Goal: Transaction & Acquisition: Purchase product/service

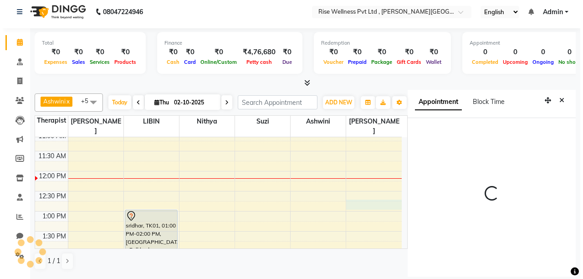
scroll to position [20, 0]
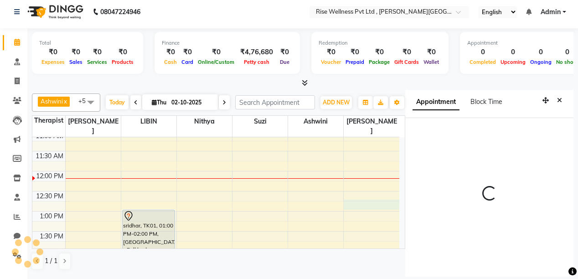
select select "89446"
select select "tentative"
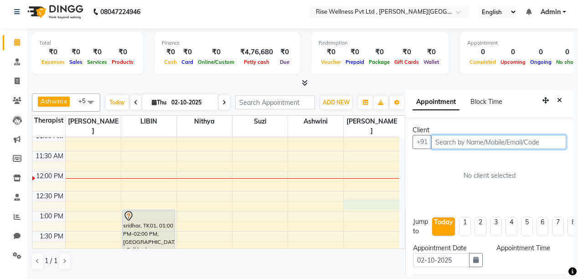
select select "765"
click at [471, 135] on input "text" at bounding box center [498, 142] width 135 height 14
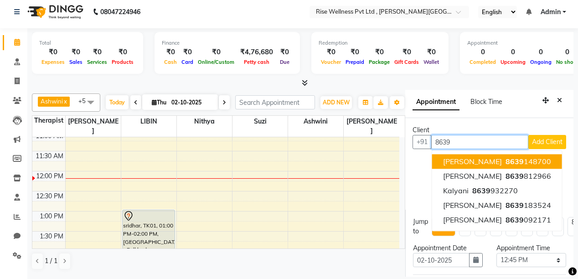
type input "8639"
click at [536, 138] on span "Add Client" at bounding box center [547, 142] width 31 height 8
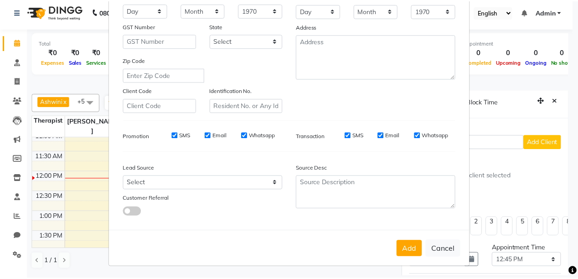
scroll to position [146, 0]
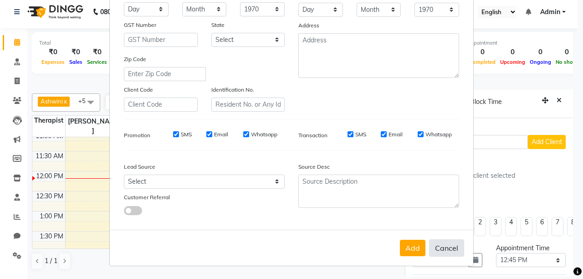
click at [440, 246] on button "Cancel" at bounding box center [446, 247] width 35 height 17
select select
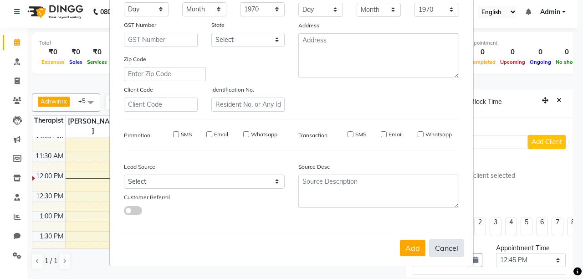
select select
checkbox input "false"
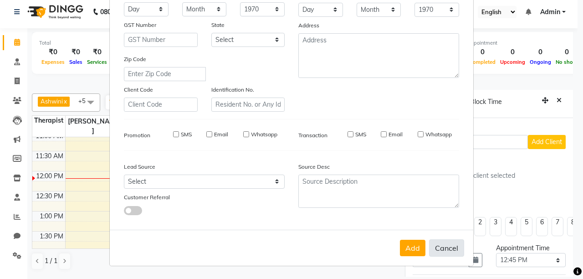
checkbox input "false"
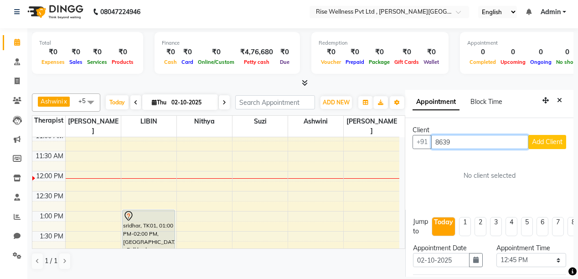
click at [468, 135] on input "8639" at bounding box center [479, 142] width 97 height 14
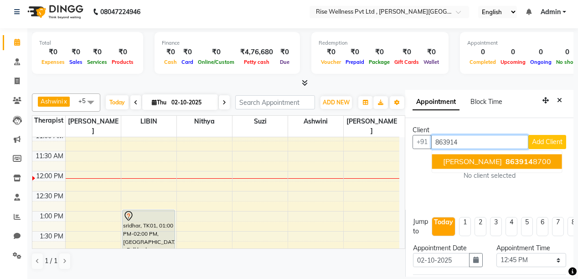
click at [447, 157] on span "[PERSON_NAME]" at bounding box center [472, 161] width 59 height 9
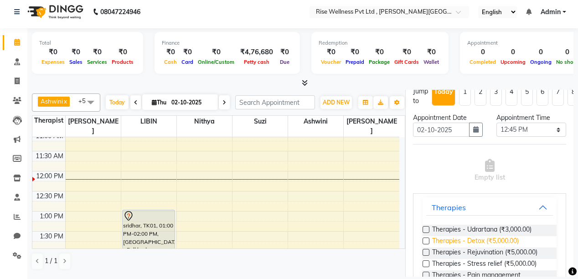
scroll to position [73, 0]
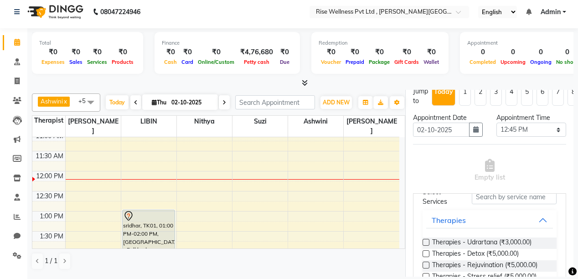
type input "8639148700"
click at [529, 212] on button "Therapies" at bounding box center [489, 220] width 127 height 16
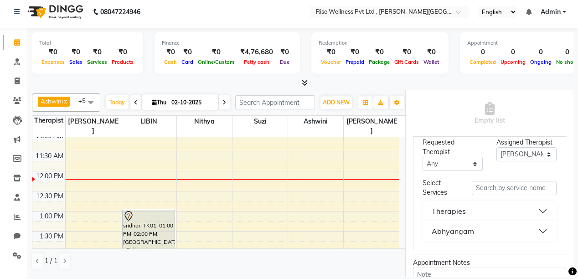
scroll to position [219, 0]
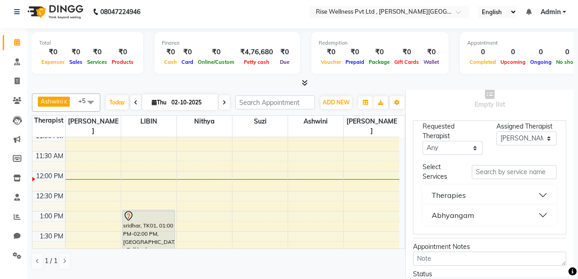
click at [531, 207] on button "Abhyangam" at bounding box center [489, 215] width 127 height 16
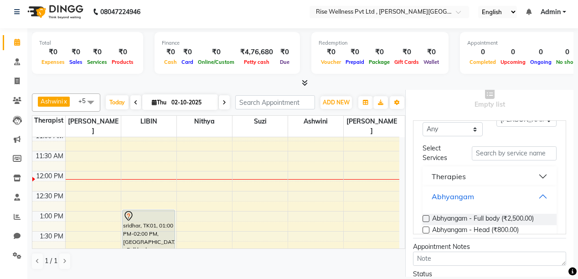
scroll to position [98, 0]
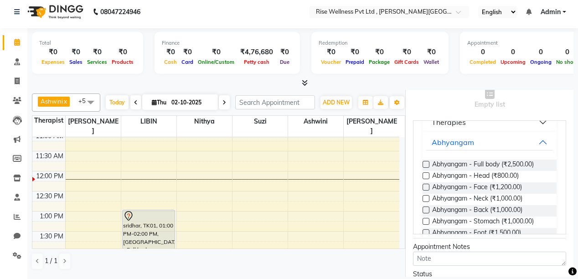
click at [425, 161] on label at bounding box center [425, 164] width 7 height 7
click at [425, 162] on input "checkbox" at bounding box center [425, 165] width 6 height 6
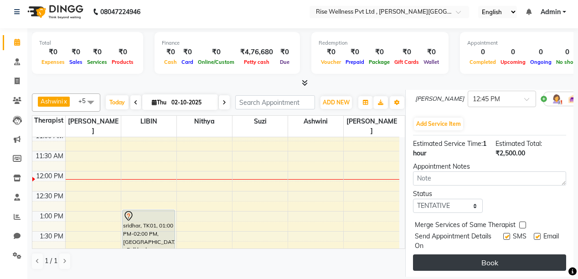
click at [488, 254] on button "Book" at bounding box center [489, 262] width 153 height 16
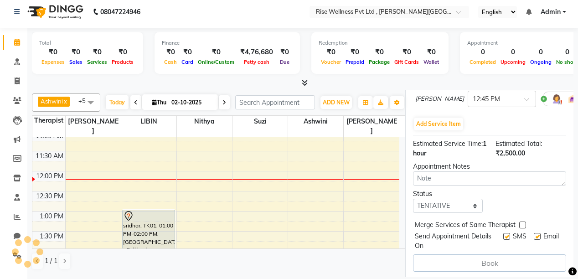
select select "89446"
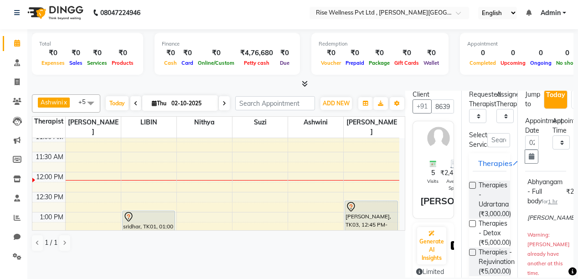
scroll to position [0, 0]
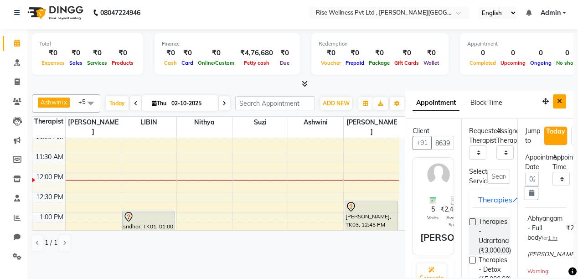
click at [556, 104] on button "Close" at bounding box center [559, 101] width 13 height 14
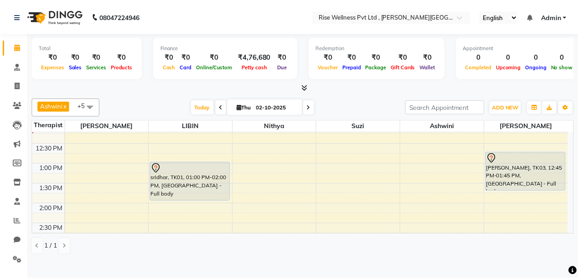
scroll to position [163, 0]
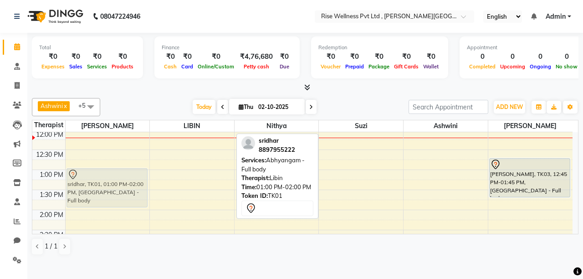
drag, startPoint x: 215, startPoint y: 170, endPoint x: 142, endPoint y: 171, distance: 72.9
click at [142, 171] on tr "Madhan mohan, TK02, 03:30 PM-04:30 PM, Abhyangam - Full body sridhar, TK01, 01:…" at bounding box center [302, 229] width 540 height 521
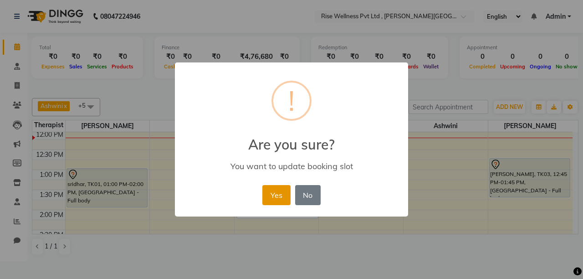
drag, startPoint x: 273, startPoint y: 190, endPoint x: 360, endPoint y: 206, distance: 88.0
click at [273, 191] on button "Yes" at bounding box center [276, 195] width 28 height 20
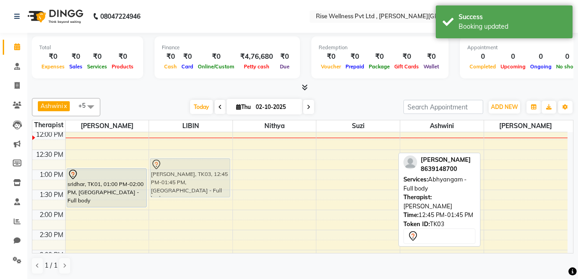
drag, startPoint x: 502, startPoint y: 165, endPoint x: 178, endPoint y: 166, distance: 323.5
click at [178, 166] on tr "sridhar, TK01, 01:00 PM-02:00 PM, Abhyangam - Full body Madhan mohan, TK02, 03:…" at bounding box center [299, 229] width 535 height 521
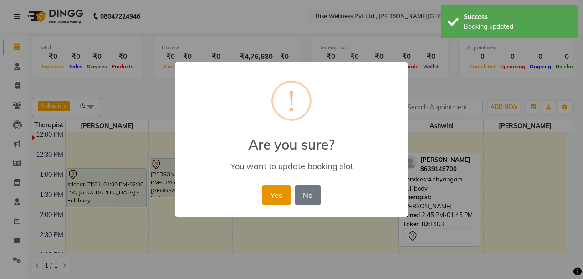
click at [280, 201] on button "Yes" at bounding box center [276, 195] width 28 height 20
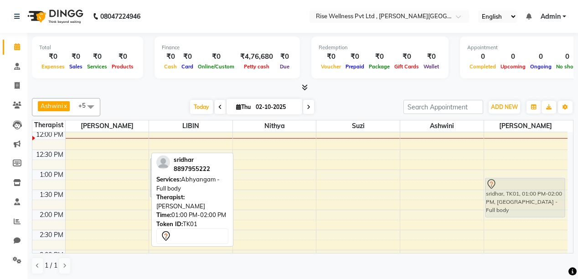
drag, startPoint x: 108, startPoint y: 176, endPoint x: 504, endPoint y: 185, distance: 396.1
click at [504, 185] on tr "sridhar, TK01, 01:00 PM-02:00 PM, Abhyangam - Full body Madhan mohan, TK02, 03:…" at bounding box center [299, 229] width 535 height 521
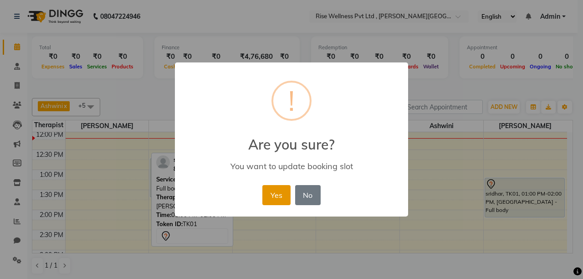
click at [275, 193] on button "Yes" at bounding box center [276, 195] width 28 height 20
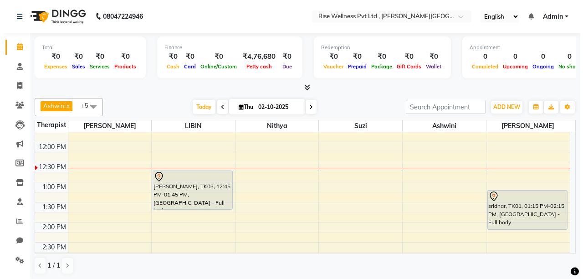
scroll to position [126, 0]
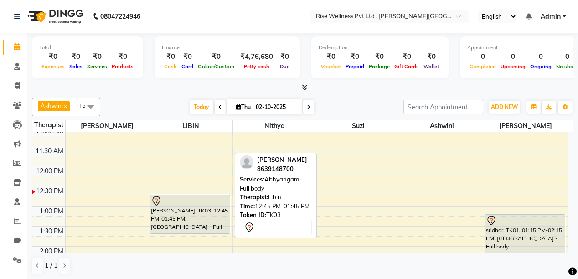
click at [201, 206] on div "[PERSON_NAME], TK03, 12:45 PM-01:45 PM, [GEOGRAPHIC_DATA] - Full body" at bounding box center [189, 214] width 79 height 38
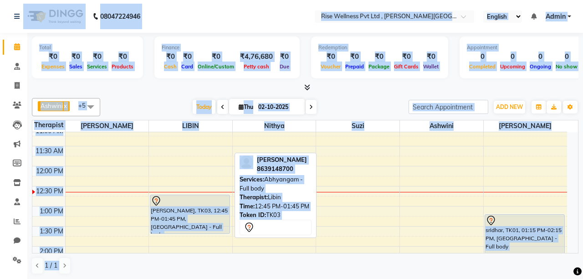
select select "7"
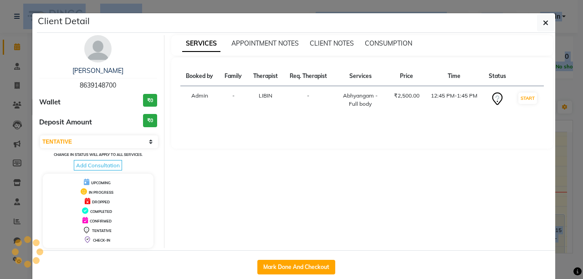
click at [201, 206] on div "SERVICES APPOINTMENT NOTES CLIENT NOTES CONSUMPTION Booked by Family Therapist …" at bounding box center [363, 141] width 396 height 213
click at [287, 267] on button "Mark Done And Checkout" at bounding box center [296, 267] width 78 height 15
select select "service"
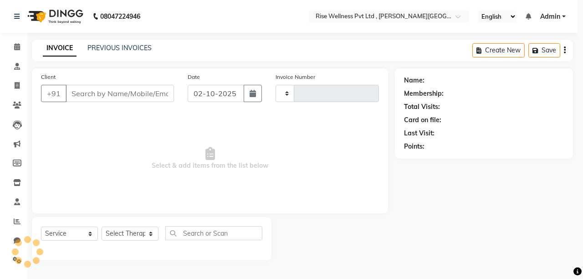
type input "1077"
select select "7497"
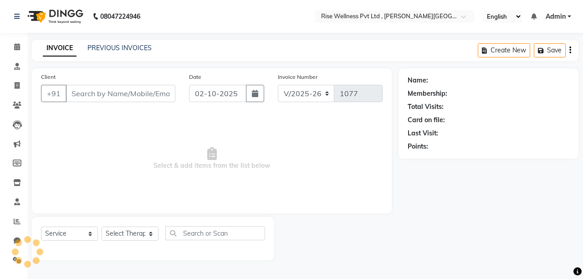
select select "V"
type input "8639148700"
select select "69785"
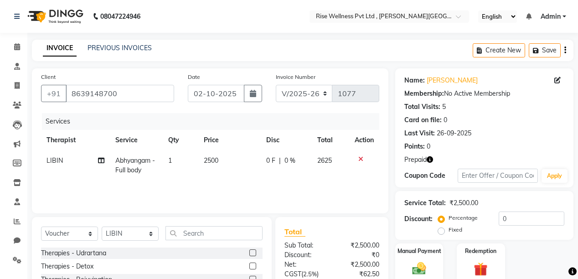
scroll to position [86, 0]
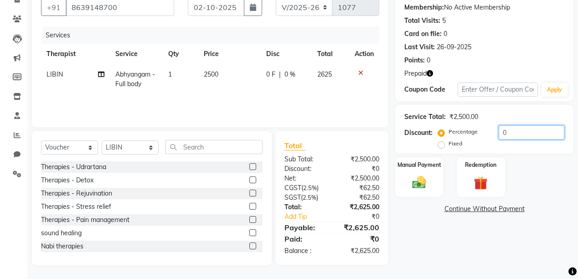
click at [512, 134] on input "0" at bounding box center [532, 132] width 66 height 14
click at [483, 177] on img at bounding box center [480, 183] width 23 height 18
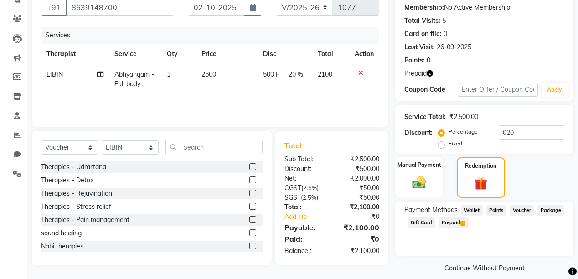
click at [455, 224] on span "Prepaid 1" at bounding box center [454, 222] width 30 height 10
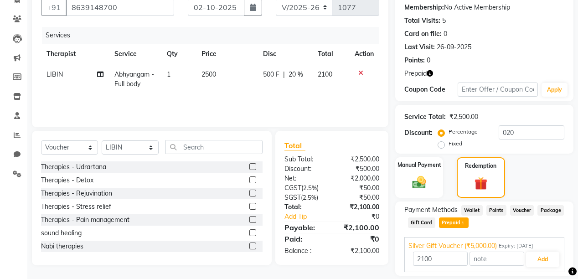
scroll to position [115, 0]
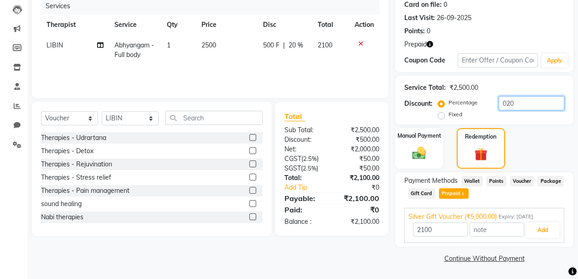
click at [520, 105] on input "020" at bounding box center [532, 103] width 66 height 14
type input "02"
type input "5000"
type input "0"
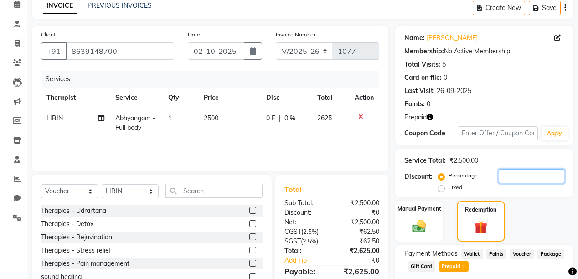
scroll to position [79, 0]
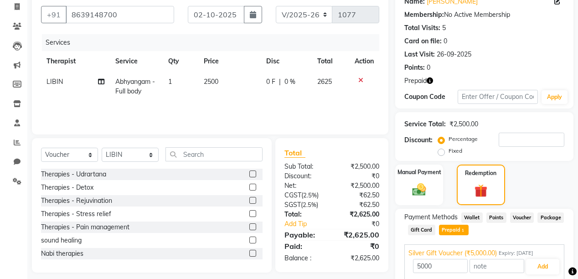
click at [249, 212] on label at bounding box center [252, 213] width 7 height 7
click at [249, 212] on input "checkbox" at bounding box center [252, 214] width 6 height 6
click at [356, 77] on div at bounding box center [364, 80] width 19 height 6
click at [359, 79] on icon at bounding box center [360, 80] width 5 height 6
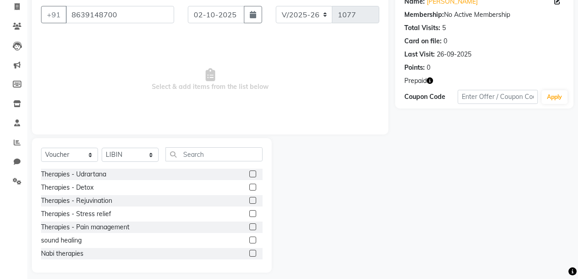
click at [249, 211] on label at bounding box center [252, 213] width 7 height 7
click at [249, 211] on input "checkbox" at bounding box center [252, 214] width 6 height 6
checkbox input "false"
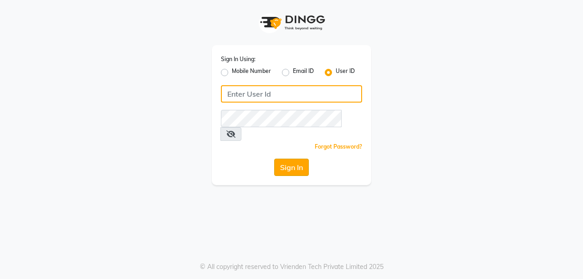
type input "ramya@123"
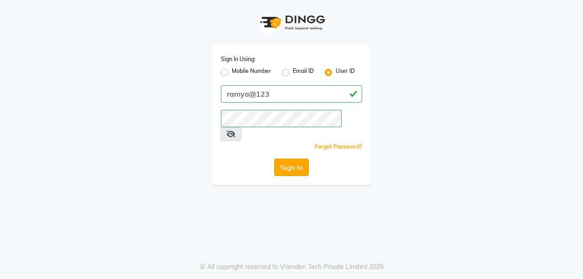
click at [284, 159] on button "Sign In" at bounding box center [291, 167] width 35 height 17
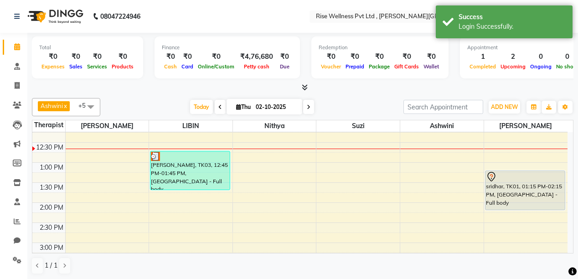
scroll to position [182, 0]
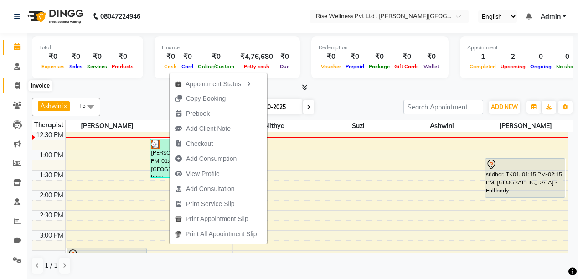
click at [15, 89] on span at bounding box center [17, 86] width 16 height 10
select select "7497"
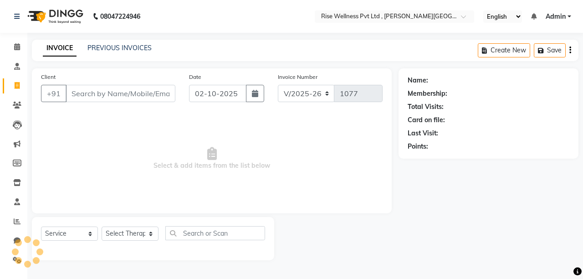
select select "V"
click at [105, 100] on input "Client" at bounding box center [121, 93] width 110 height 17
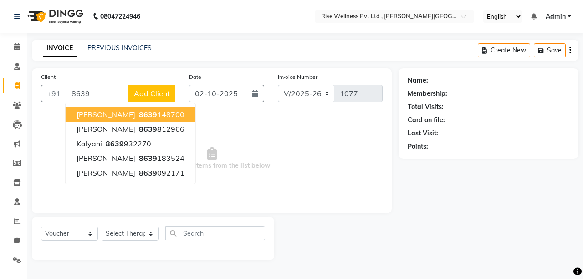
click at [139, 113] on span "8639" at bounding box center [148, 114] width 18 height 9
type input "8639148700"
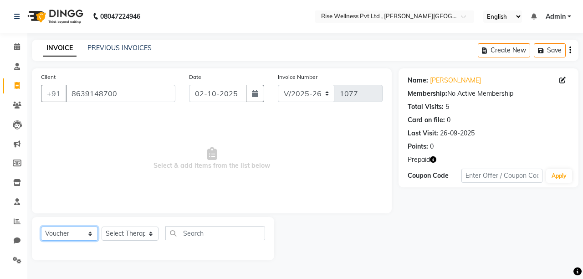
click at [89, 236] on select "Select Service Product Membership Package Voucher Prepaid Gift Card" at bounding box center [69, 233] width 57 height 14
select select "service"
click at [41, 227] on select "Select Service Product Membership Package Voucher Prepaid Gift Card" at bounding box center [69, 233] width 57 height 14
click at [149, 235] on select "Select Therapist [PERSON_NAME] [PERSON_NAME] Reception [PERSON_NAME]" at bounding box center [130, 233] width 57 height 14
select select "69785"
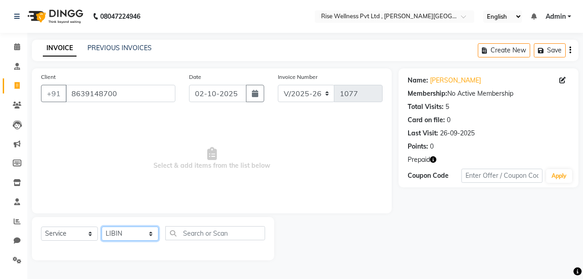
click at [102, 227] on select "Select Therapist [PERSON_NAME] [PERSON_NAME] Reception [PERSON_NAME]" at bounding box center [130, 233] width 57 height 14
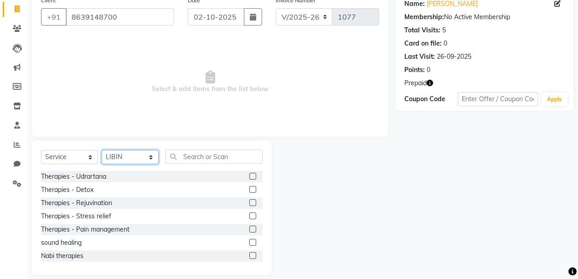
scroll to position [86, 0]
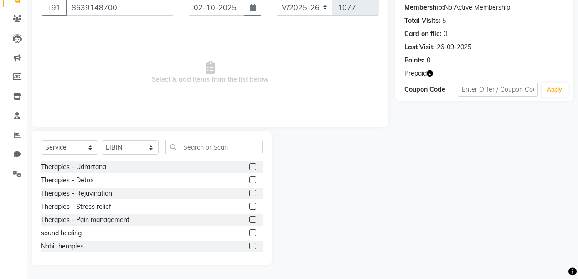
click at [249, 205] on label at bounding box center [252, 206] width 7 height 7
click at [249, 205] on input "checkbox" at bounding box center [252, 207] width 6 height 6
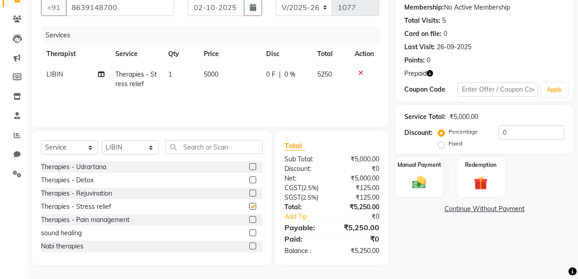
checkbox input "false"
click at [511, 133] on input "0" at bounding box center [532, 132] width 66 height 14
type input "2"
type input "10"
click at [496, 175] on div "Redemption" at bounding box center [481, 176] width 50 height 41
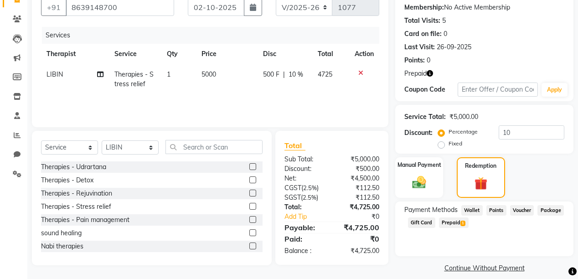
click at [454, 221] on span "Prepaid 1" at bounding box center [454, 222] width 30 height 10
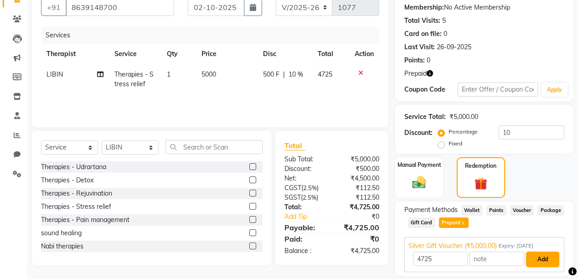
scroll to position [115, 0]
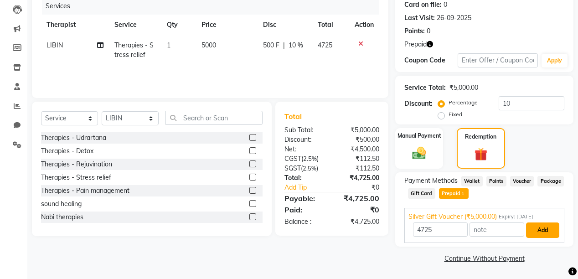
click at [543, 232] on button "Add" at bounding box center [542, 229] width 33 height 15
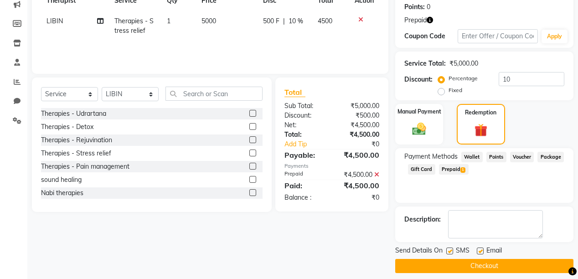
scroll to position [146, 0]
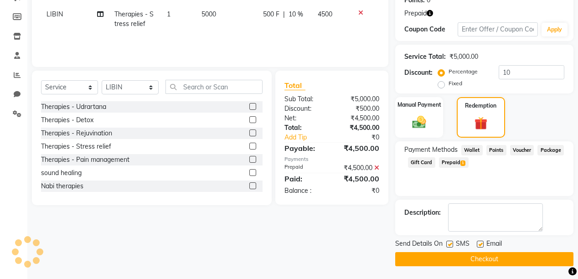
click at [490, 261] on button "Checkout" at bounding box center [484, 259] width 178 height 14
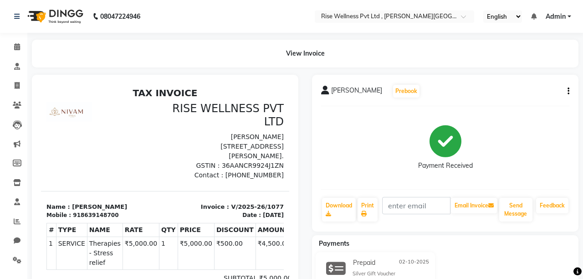
select select "7497"
select select "service"
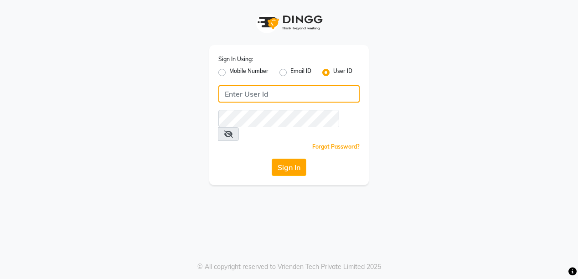
type input "ramya@123"
